Goal: Register for event/course

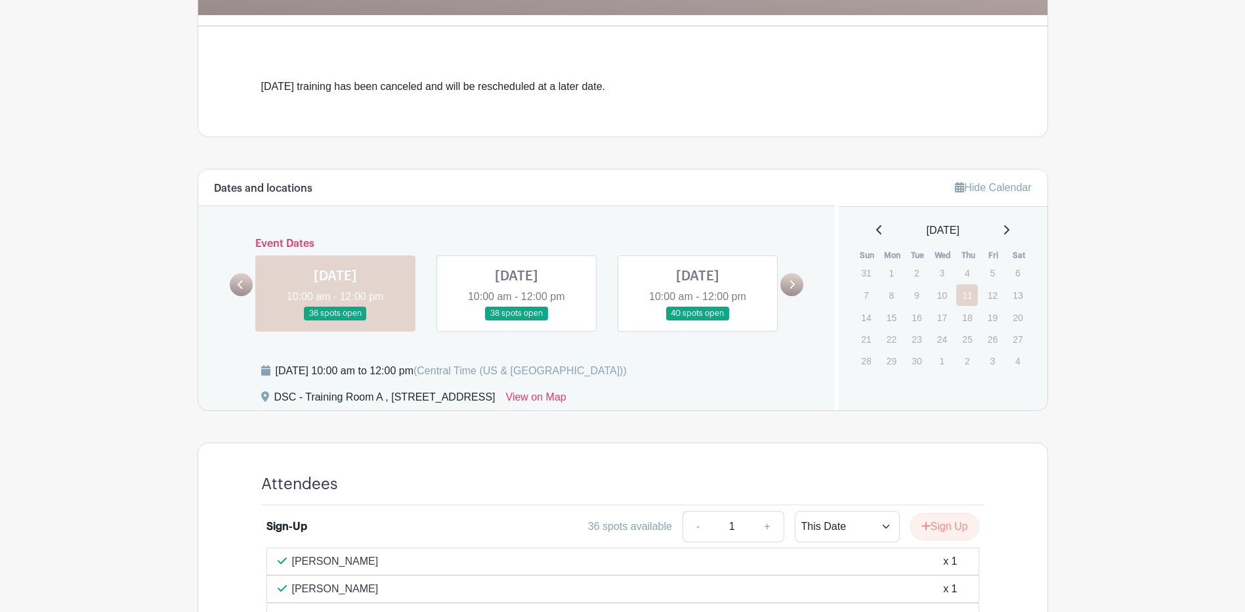
scroll to position [494, 0]
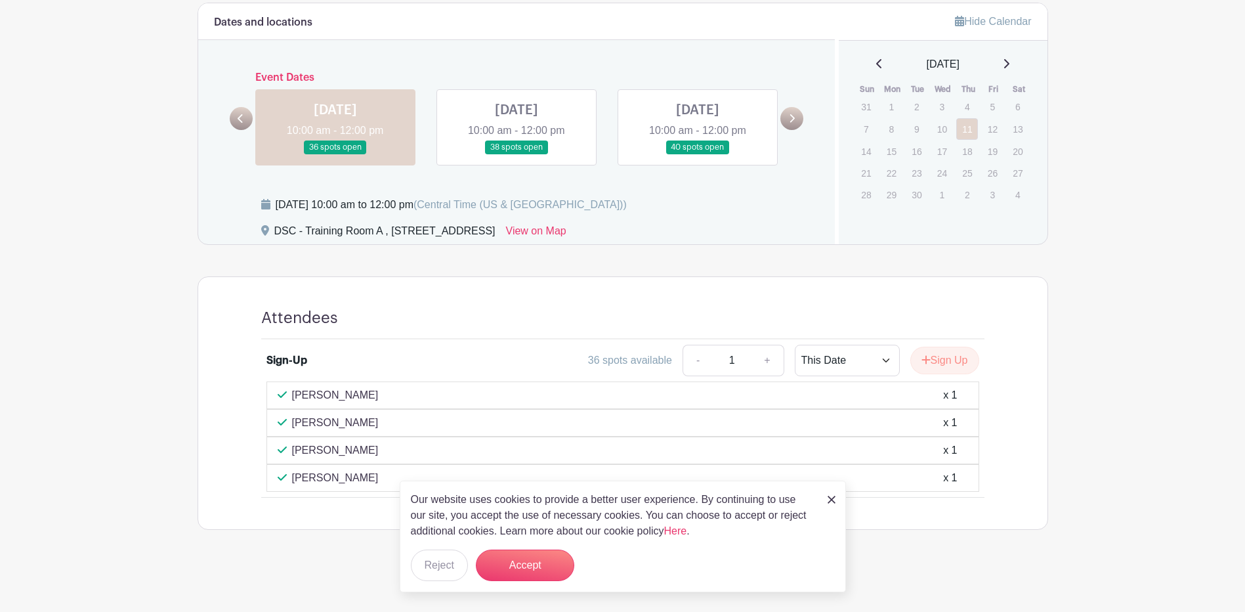
click at [828, 497] on img at bounding box center [831, 499] width 8 height 8
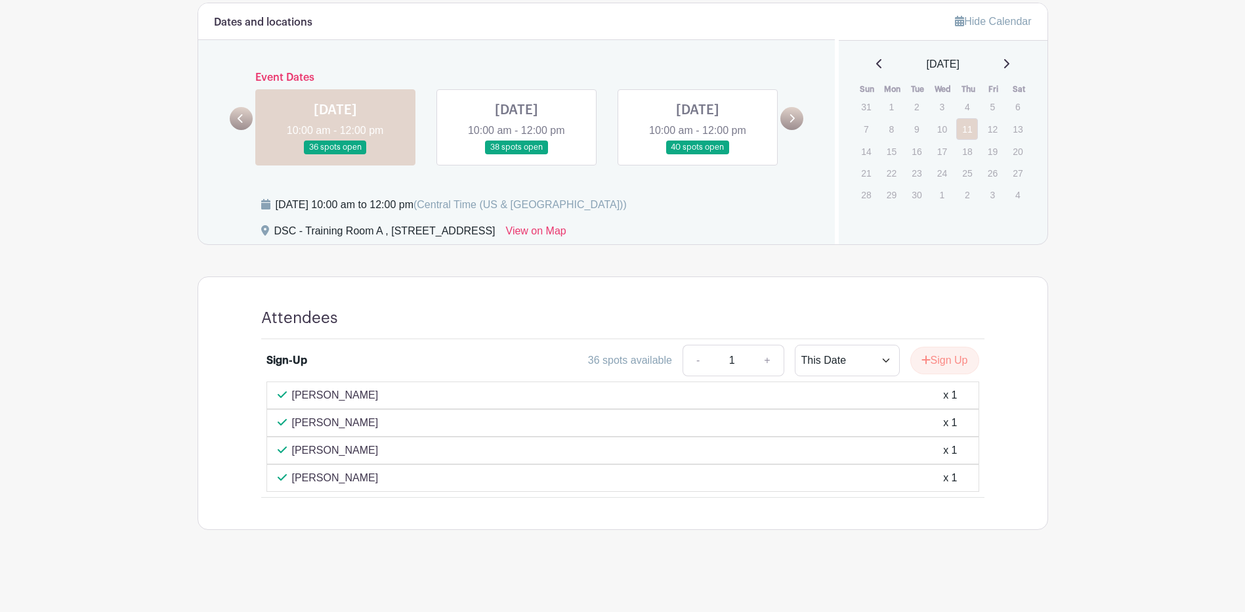
click at [516, 154] on link at bounding box center [516, 154] width 0 height 0
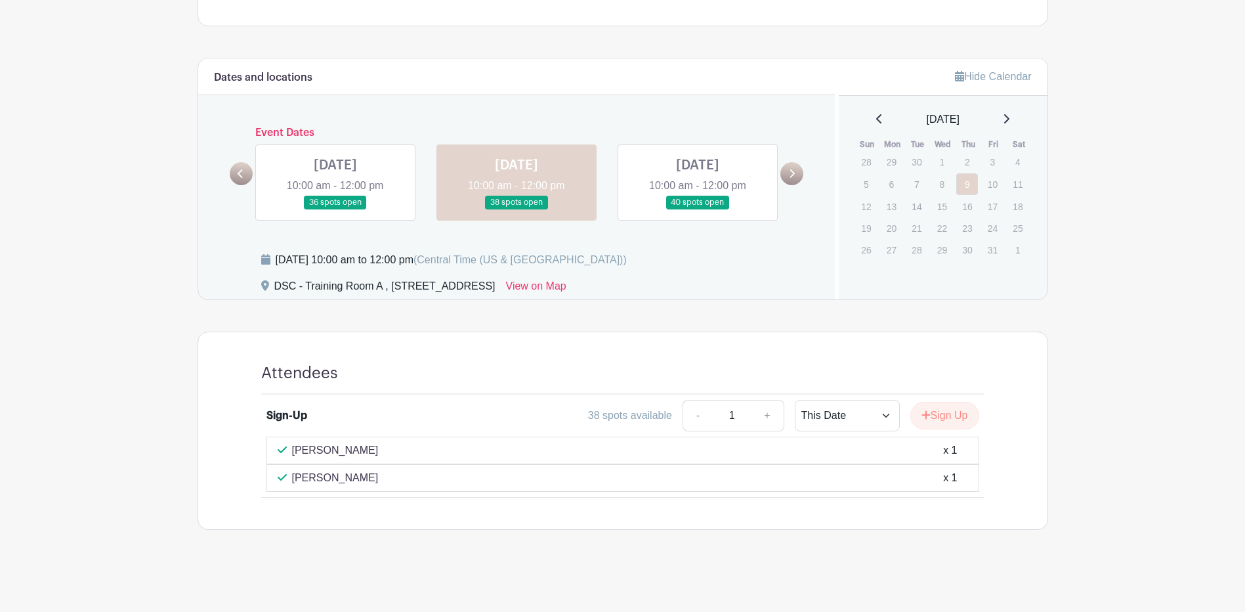
scroll to position [439, 0]
click at [697, 209] on link at bounding box center [697, 209] width 0 height 0
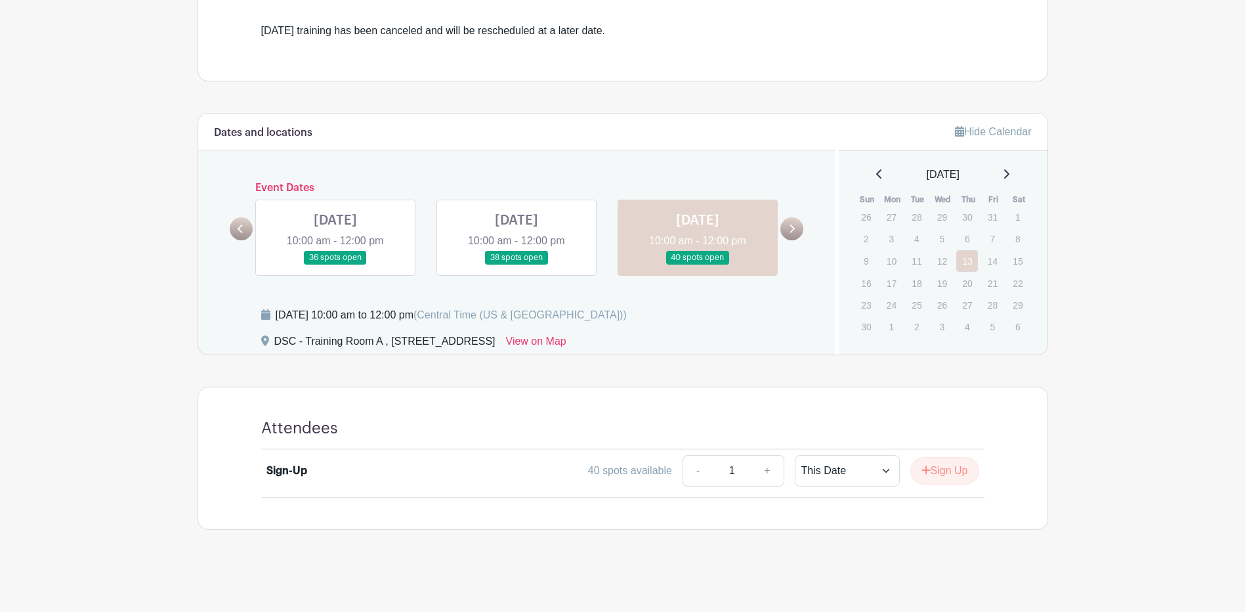
click at [516, 264] on link at bounding box center [516, 264] width 0 height 0
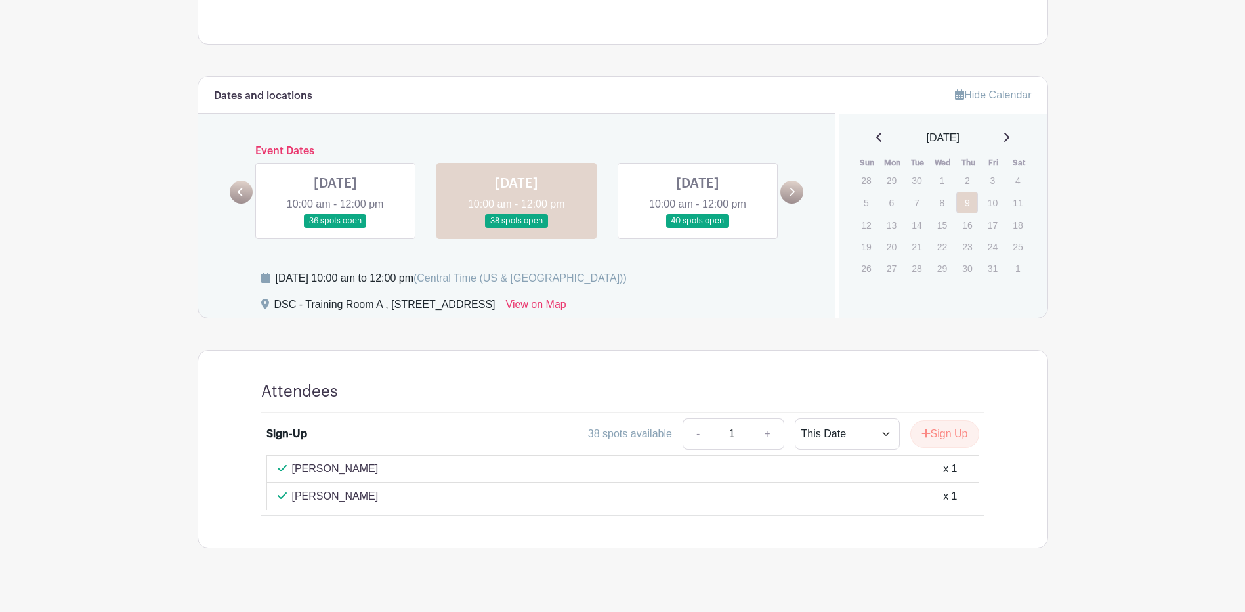
scroll to position [439, 0]
